Goal: Task Accomplishment & Management: Manage account settings

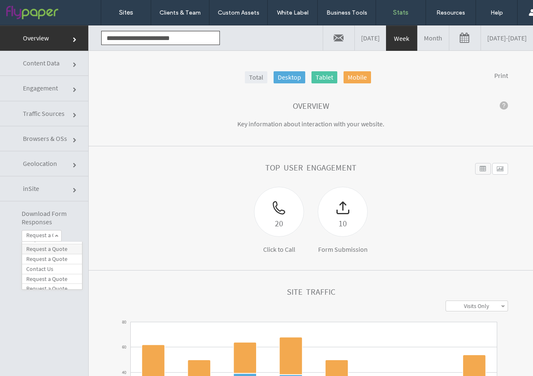
scroll to position [97, 0]
click at [50, 245] on label "Request a Quote" at bounding box center [46, 257] width 41 height 7
click div
click at [57, 234] on span at bounding box center [57, 236] width 4 height 4
click at [47, 245] on label "Contact Us" at bounding box center [39, 267] width 27 height 7
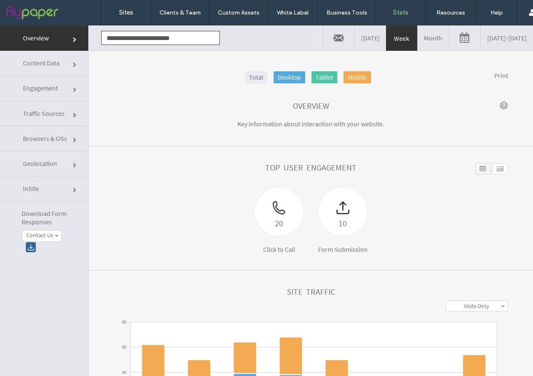
click div
click at [53, 237] on label "Contact Us" at bounding box center [39, 235] width 27 height 7
click at [44, 245] on label "Request a Quote" at bounding box center [46, 274] width 41 height 7
click div
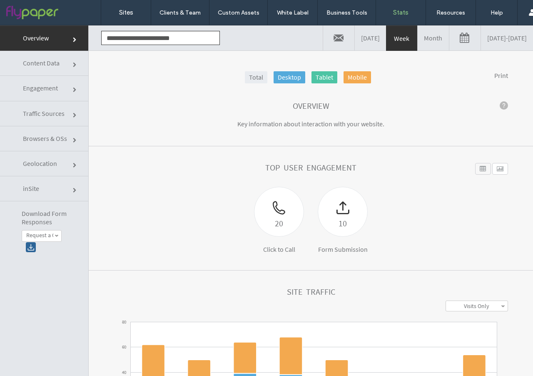
click at [49, 241] on link "Request a Quote" at bounding box center [41, 235] width 39 height 11
click at [49, 245] on link "Request a Quote" at bounding box center [52, 284] width 60 height 10
click div
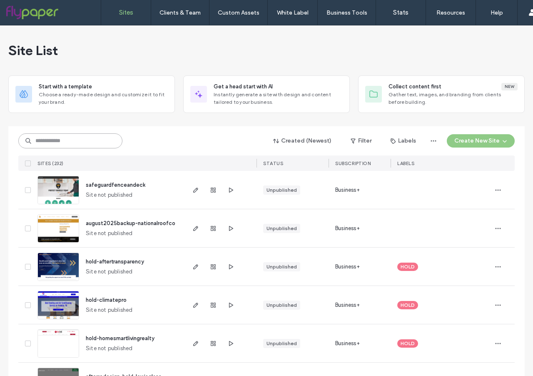
click at [59, 142] on input at bounding box center [70, 140] width 104 height 15
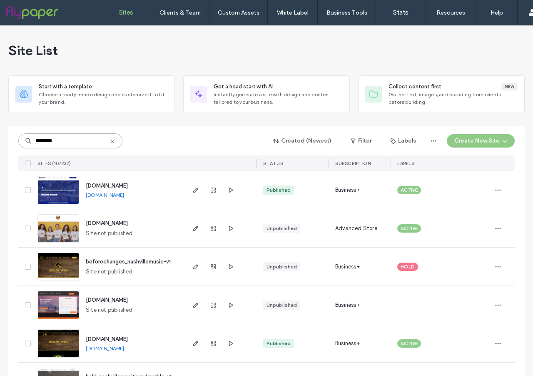
scroll to position [49, 0]
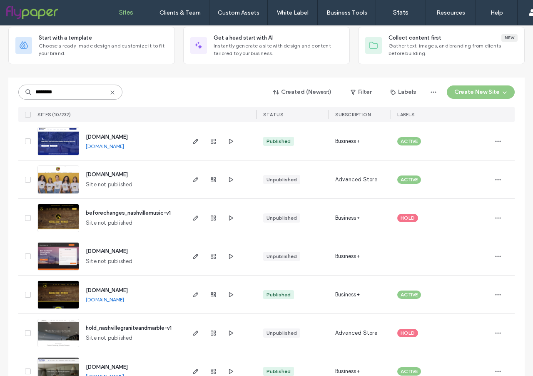
type input "********"
click at [50, 292] on img at bounding box center [58, 309] width 41 height 57
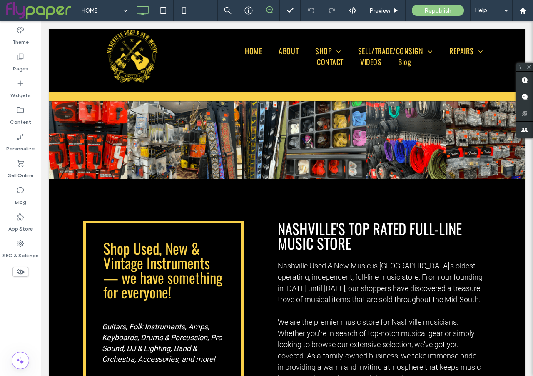
scroll to position [1824, 0]
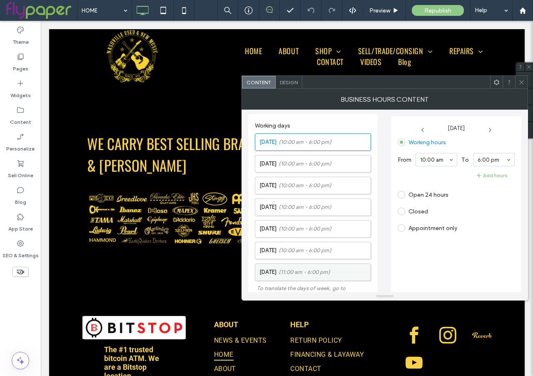
click at [318, 270] on span "(11:00 am - 6:00 pm)" at bounding box center [305, 272] width 52 height 8
click at [400, 213] on span at bounding box center [401, 210] width 7 height 7
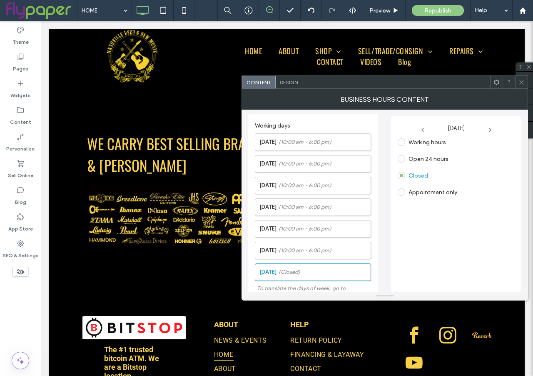
click at [523, 82] on icon at bounding box center [521, 82] width 6 height 6
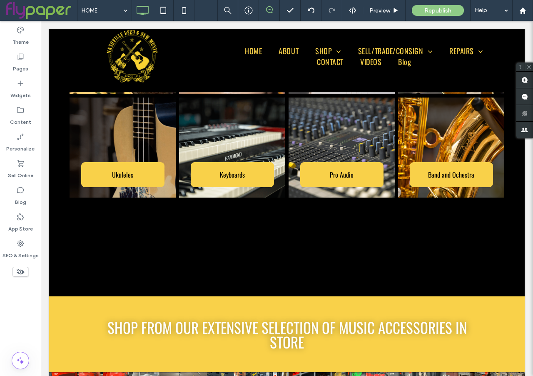
scroll to position [830, 0]
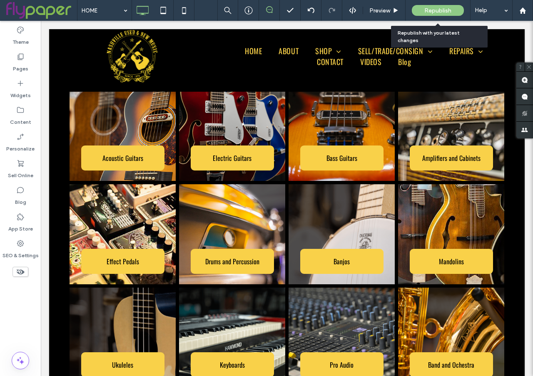
click at [429, 10] on span "Republish" at bounding box center [437, 10] width 27 height 7
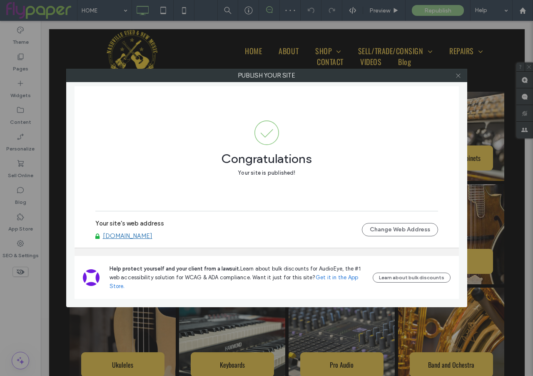
click at [459, 74] on icon at bounding box center [458, 75] width 6 height 6
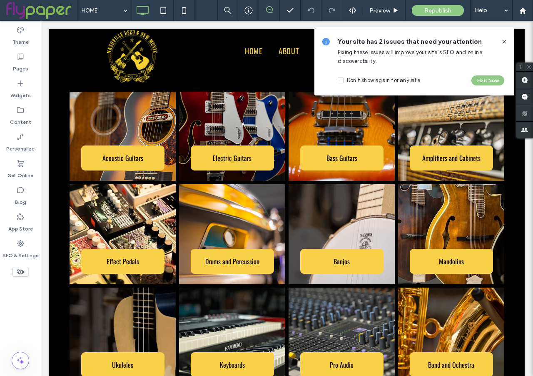
click at [504, 44] on icon at bounding box center [504, 41] width 7 height 7
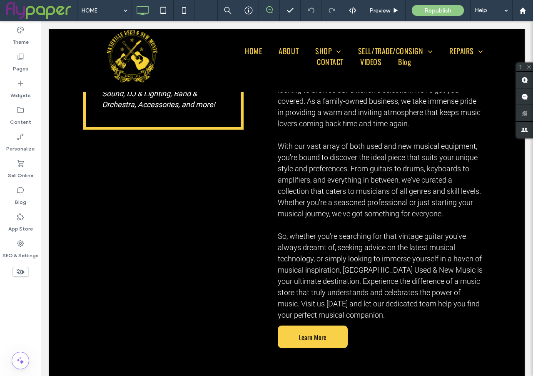
scroll to position [1824, 0]
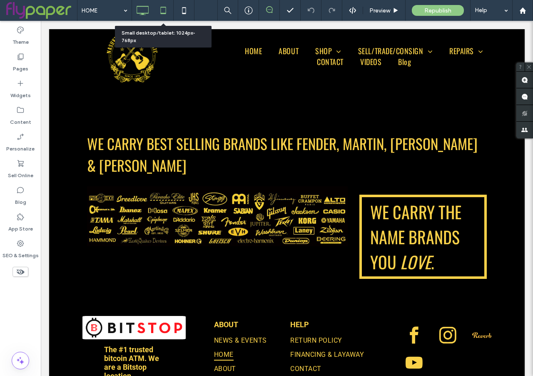
click at [164, 12] on icon at bounding box center [163, 10] width 17 height 17
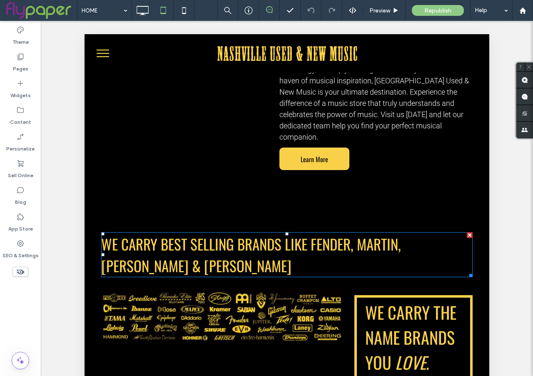
scroll to position [205, 0]
